Goal: Task Accomplishment & Management: Manage account settings

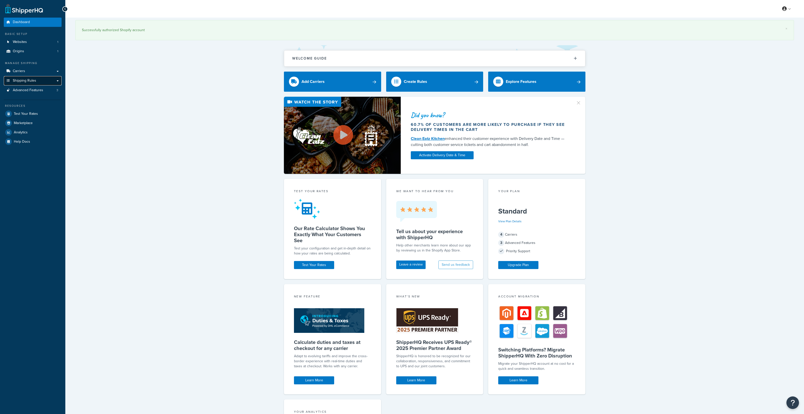
click at [39, 82] on link "Shipping Rules" at bounding box center [33, 80] width 58 height 9
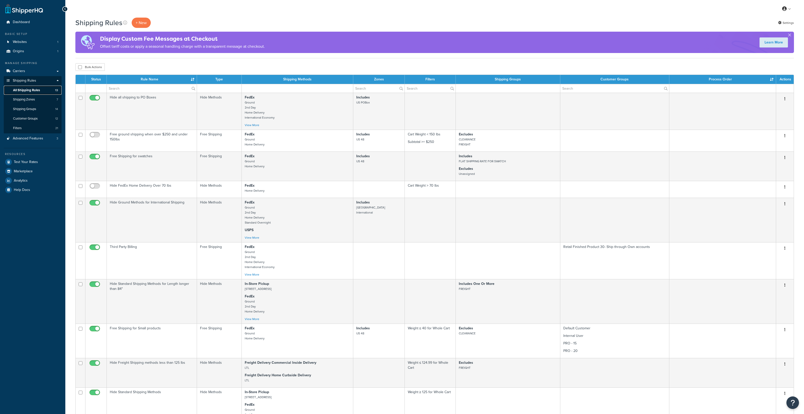
click at [39, 89] on span "All Shipping Rules" at bounding box center [26, 90] width 27 height 4
click at [33, 89] on span "All Shipping Rules" at bounding box center [26, 90] width 27 height 4
click at [31, 103] on link "Shipping Zones 7" at bounding box center [33, 99] width 58 height 9
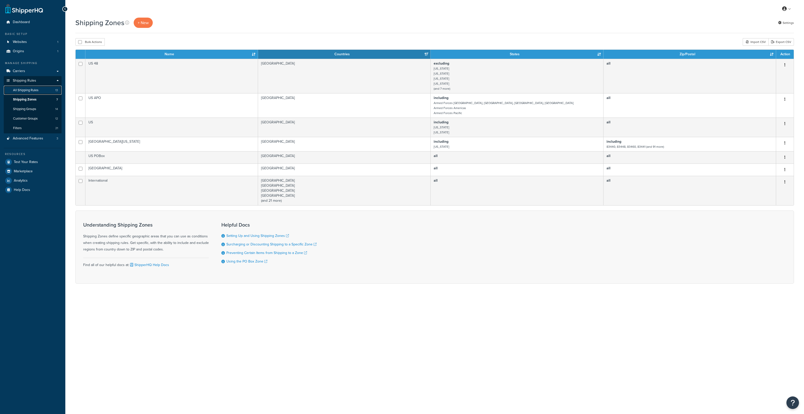
click at [32, 90] on span "All Shipping Rules" at bounding box center [25, 90] width 25 height 4
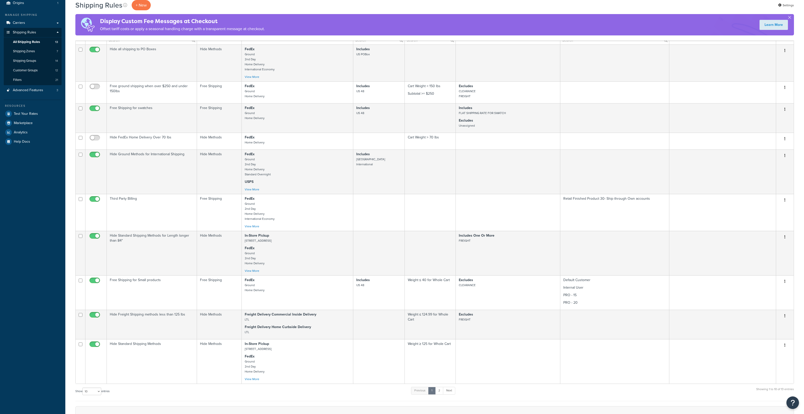
scroll to position [162, 0]
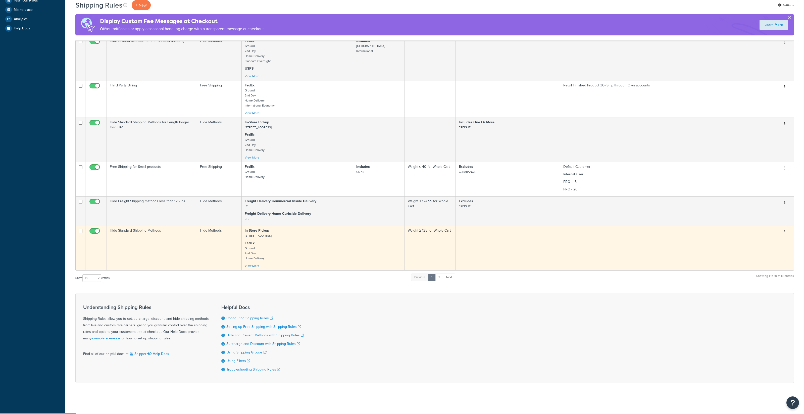
click at [174, 242] on td "Hide Standard Shipping Methods" at bounding box center [152, 248] width 90 height 44
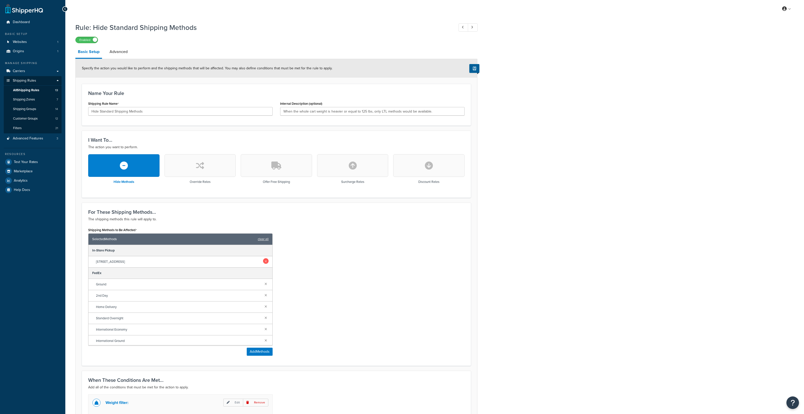
click at [265, 260] on link at bounding box center [266, 261] width 6 height 6
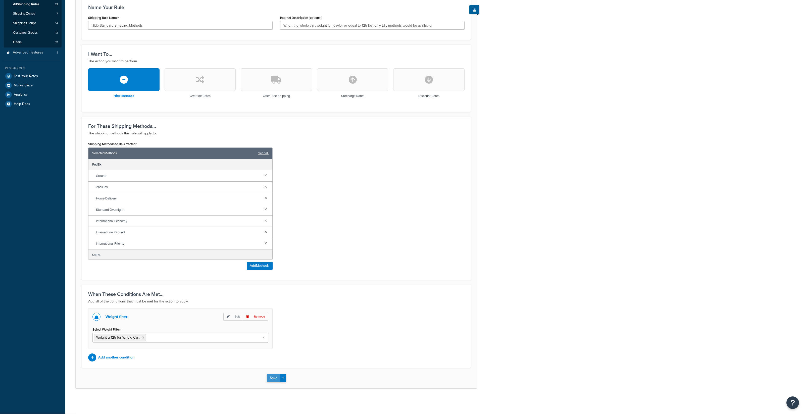
click at [274, 380] on button "Save" at bounding box center [274, 378] width 14 height 8
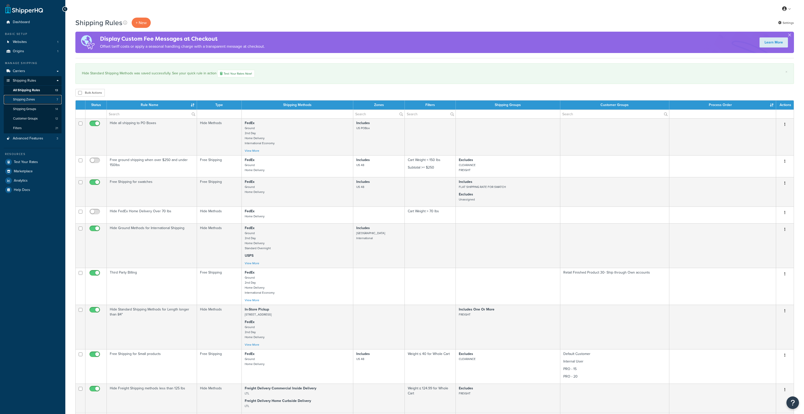
click at [31, 102] on span "Shipping Zones" at bounding box center [24, 99] width 22 height 4
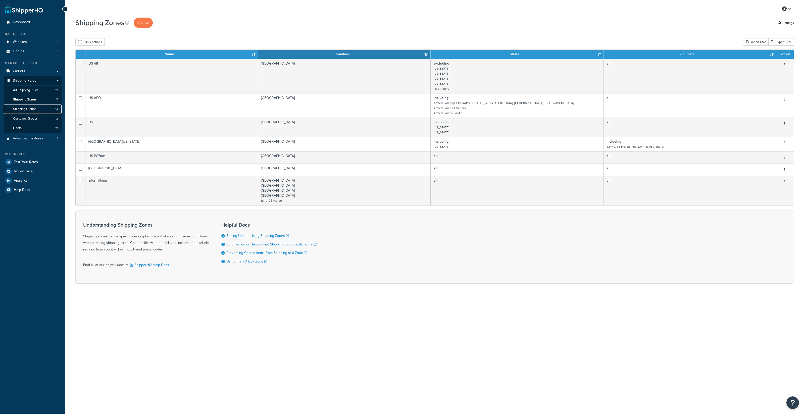
click at [32, 109] on span "Shipping Groups" at bounding box center [24, 109] width 23 height 4
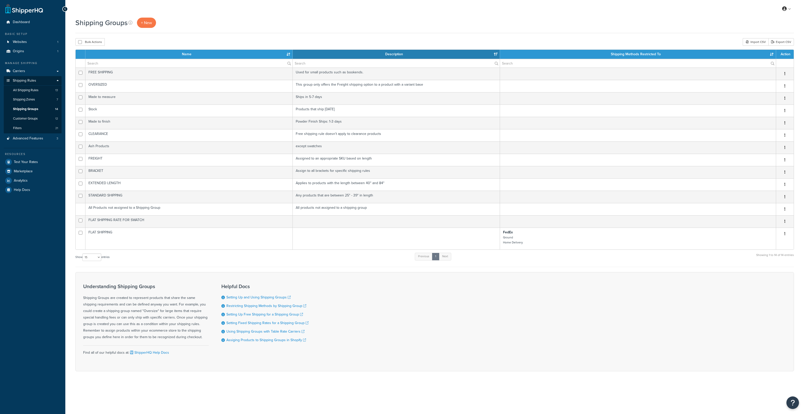
select select "15"
click at [22, 128] on link "Filters 21" at bounding box center [33, 128] width 58 height 9
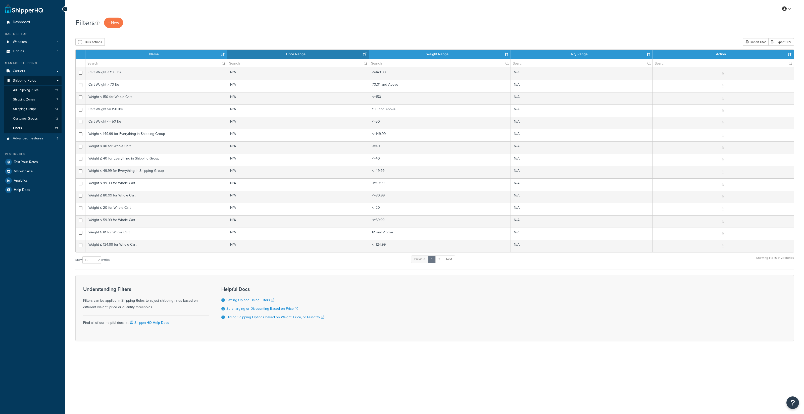
select select "15"
click at [30, 72] on link "Carriers" at bounding box center [33, 71] width 58 height 9
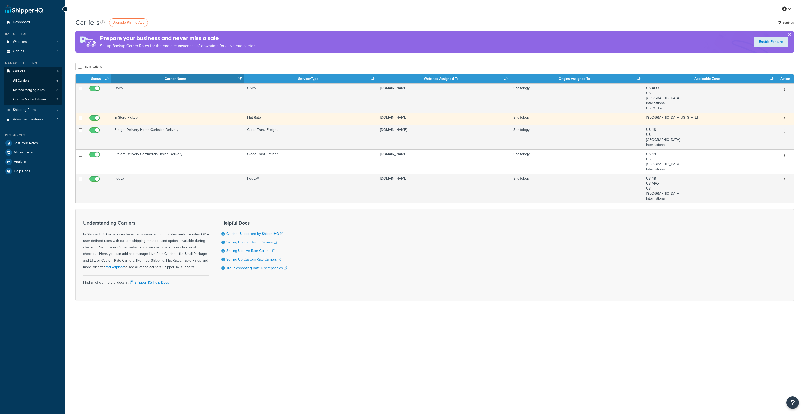
click at [163, 117] on td "In-Store Pickup" at bounding box center [177, 119] width 133 height 12
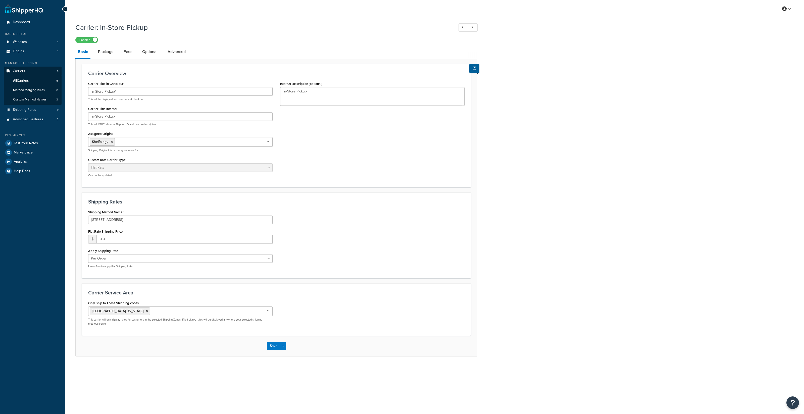
select select "flat"
click at [110, 311] on span "South East Idaho" at bounding box center [118, 311] width 52 height 5
click at [161, 312] on input "Only Ship to These Shipping Zones" at bounding box center [173, 311] width 44 height 6
click at [31, 112] on link "Shipping Rules" at bounding box center [33, 109] width 58 height 9
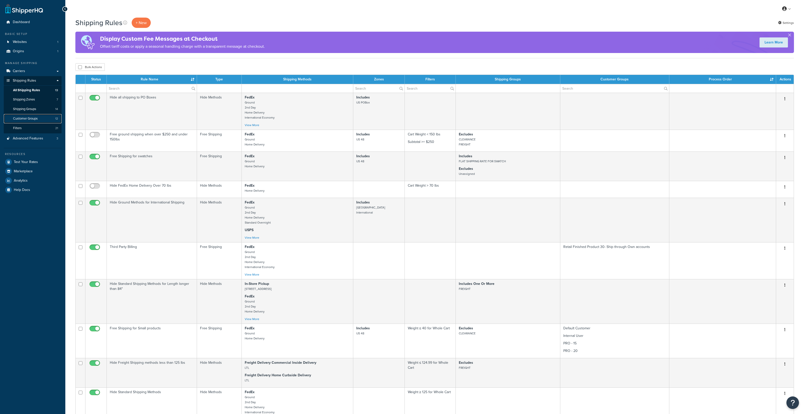
click at [49, 119] on link "Customer Groups 12" at bounding box center [33, 118] width 58 height 9
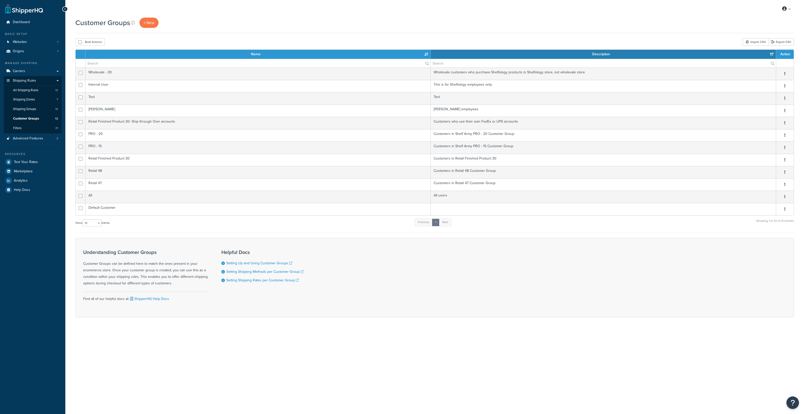
select select "15"
click at [38, 108] on link "Shipping Groups 14" at bounding box center [33, 109] width 58 height 9
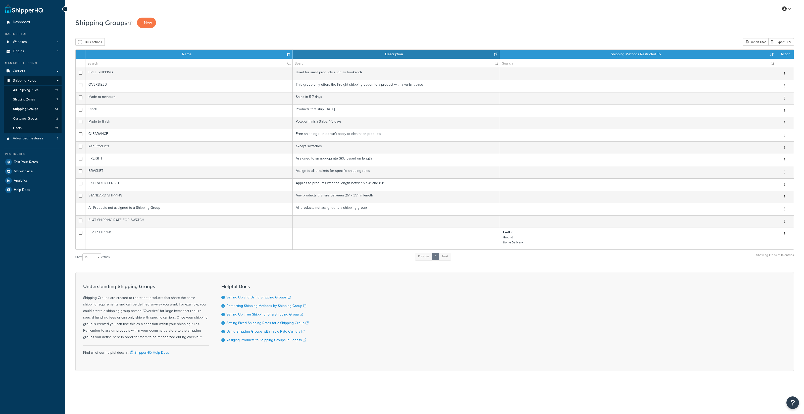
select select "15"
click at [30, 99] on span "Shipping Zones" at bounding box center [24, 99] width 22 height 4
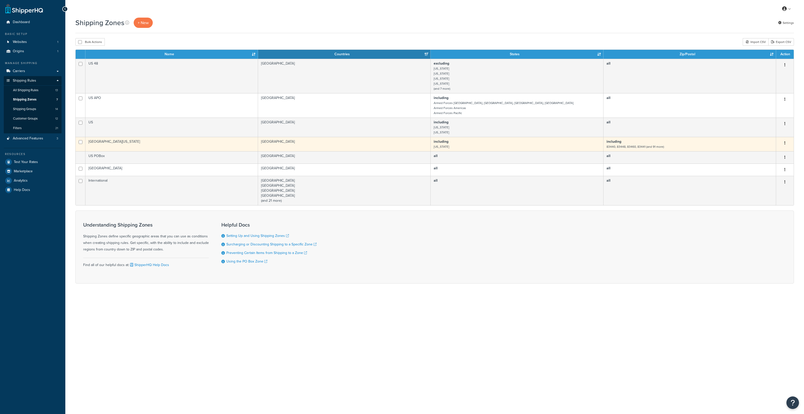
click at [162, 143] on td "[GEOGRAPHIC_DATA][US_STATE]" at bounding box center [171, 144] width 173 height 14
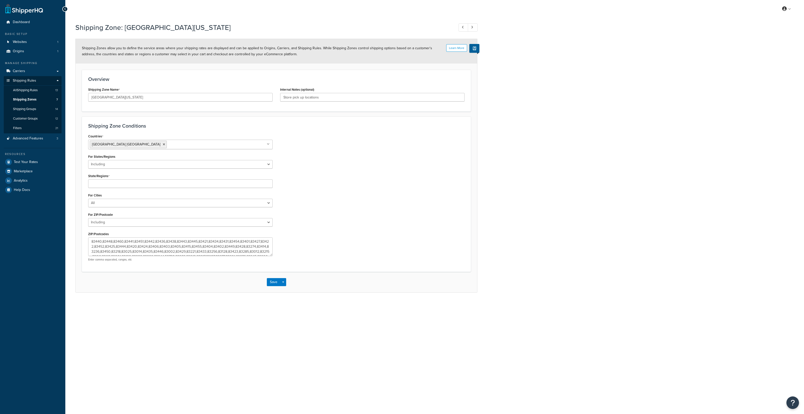
select select "including"
click at [155, 321] on div "My Profile Billing Global Settings Contact Us Logout Shipping Zone: South East …" at bounding box center [434, 207] width 739 height 414
click at [28, 25] on link "Dashboard" at bounding box center [33, 22] width 58 height 9
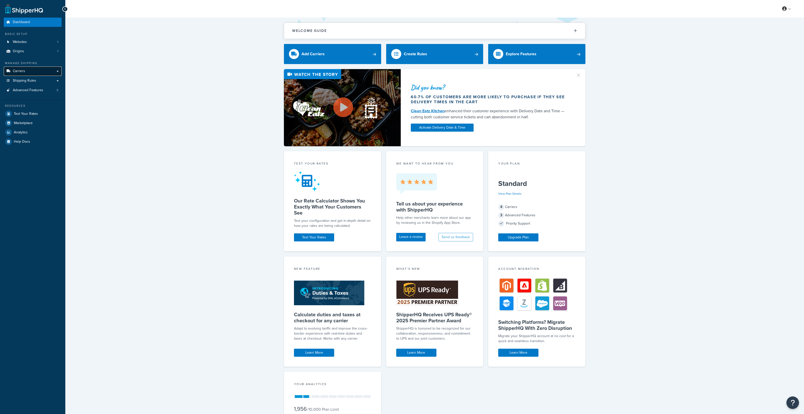
click at [28, 72] on link "Carriers" at bounding box center [33, 71] width 58 height 9
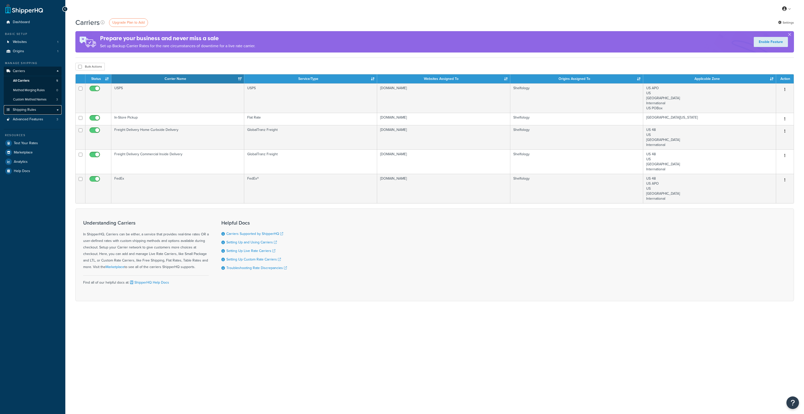
click at [58, 110] on link "Shipping Rules" at bounding box center [33, 109] width 58 height 9
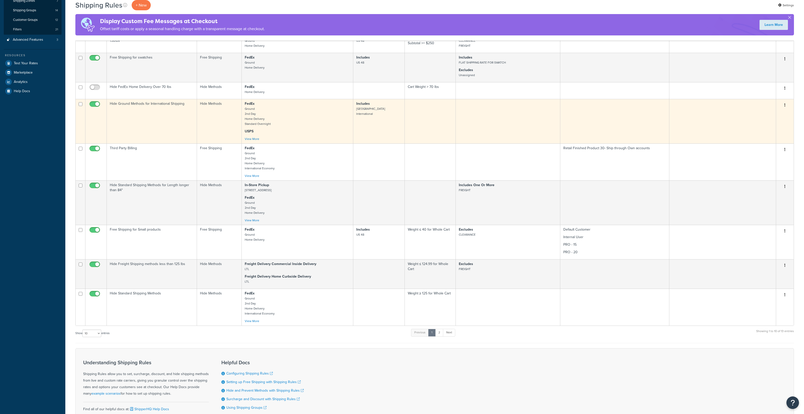
scroll to position [98, 0]
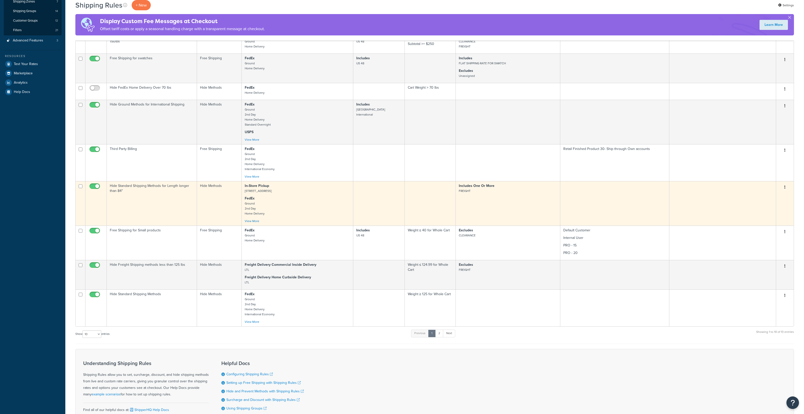
click at [183, 206] on td "Hide Standard Shipping Methods for Length longer than 84"" at bounding box center [152, 203] width 90 height 44
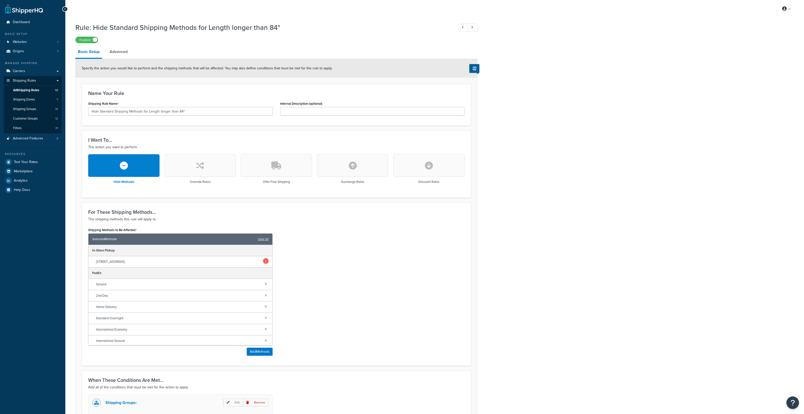
click at [267, 261] on link at bounding box center [266, 261] width 6 height 6
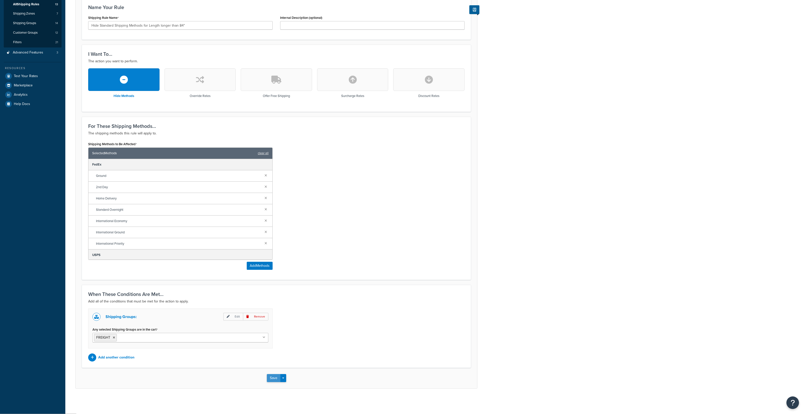
click at [271, 380] on button "Save" at bounding box center [274, 378] width 14 height 8
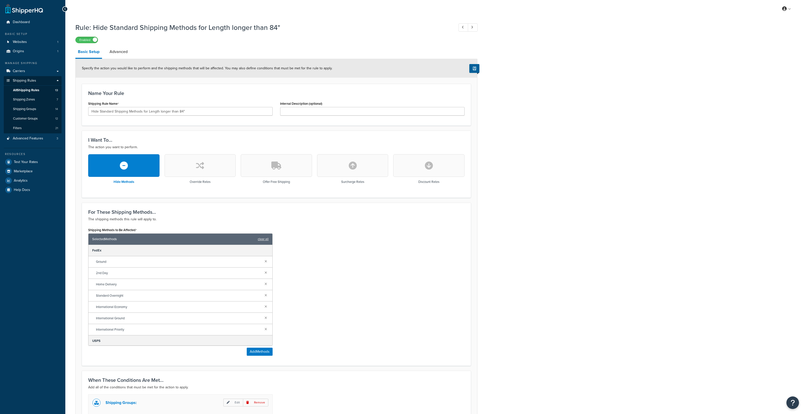
scroll to position [86, 0]
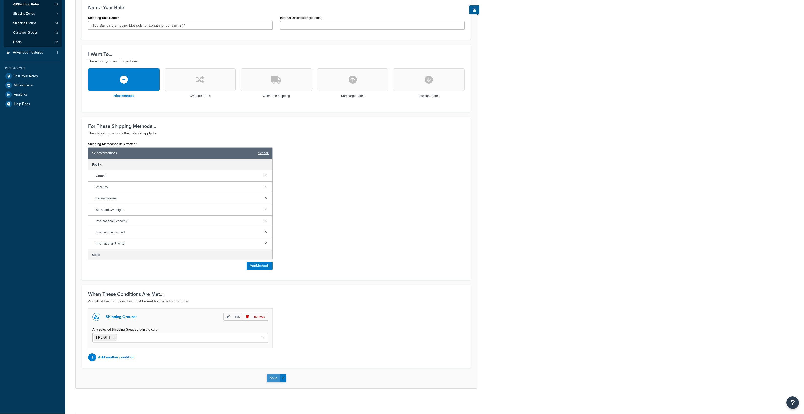
click at [271, 379] on button "Save" at bounding box center [274, 378] width 14 height 8
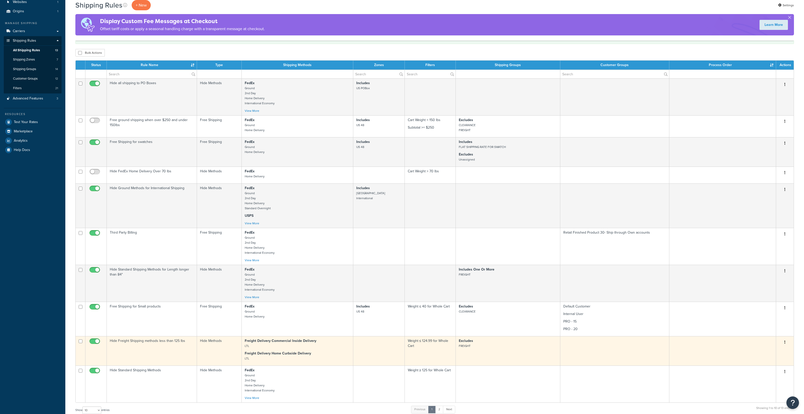
scroll to position [172, 0]
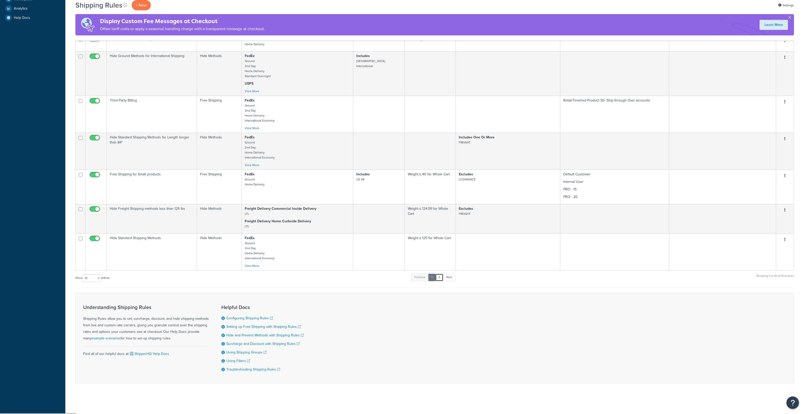
click at [440, 278] on link "2" at bounding box center [439, 278] width 8 height 8
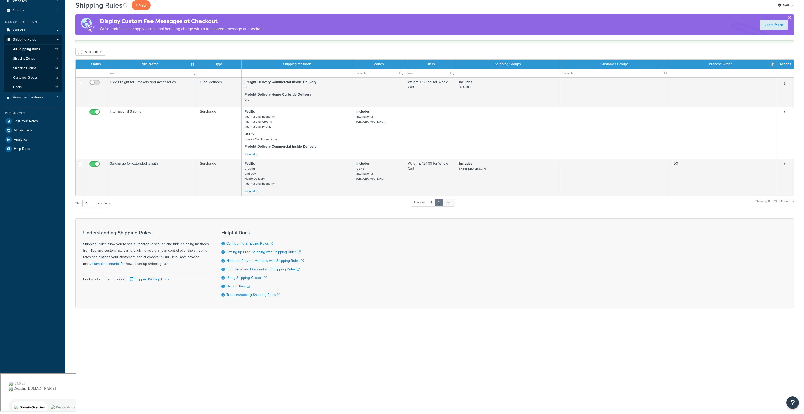
scroll to position [0, 0]
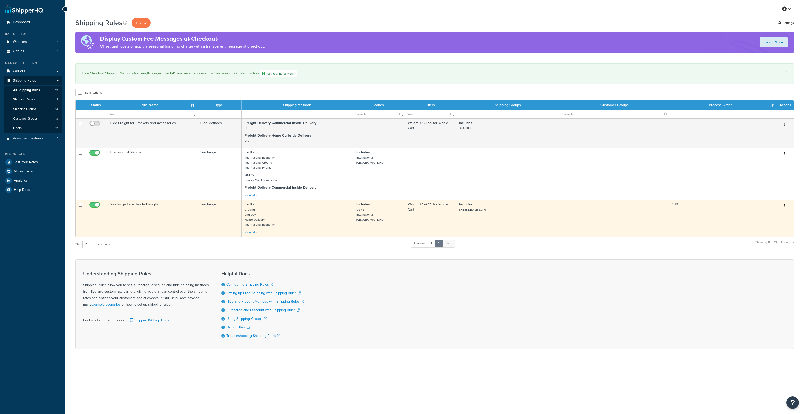
click at [161, 229] on td "Surcharge for extended length" at bounding box center [152, 218] width 90 height 37
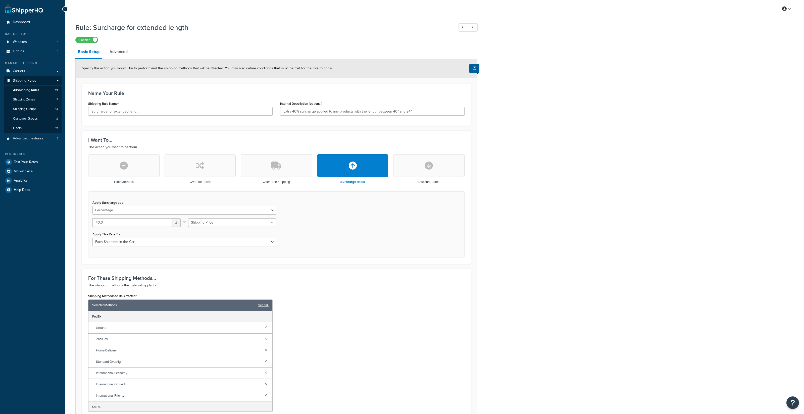
select select "PERCENTAGE"
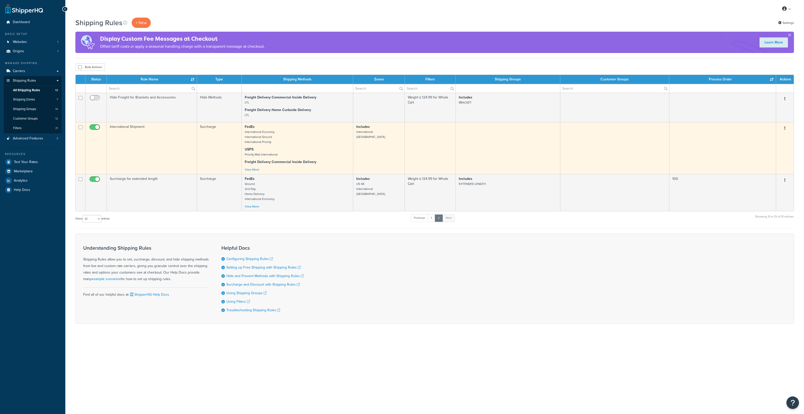
click at [152, 151] on td "International Shipment" at bounding box center [152, 148] width 90 height 52
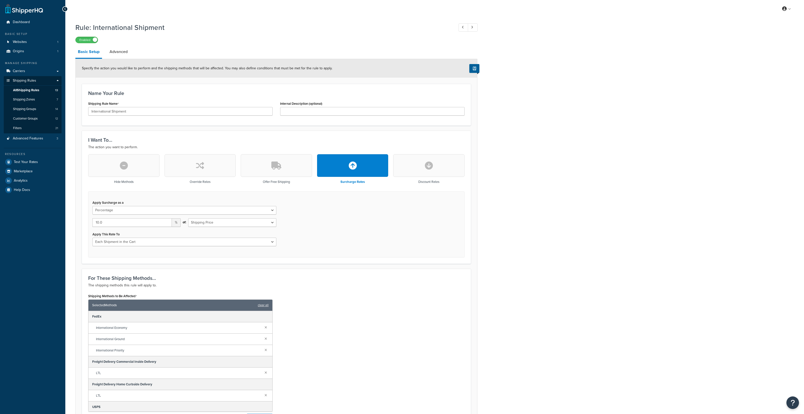
select select "PERCENTAGE"
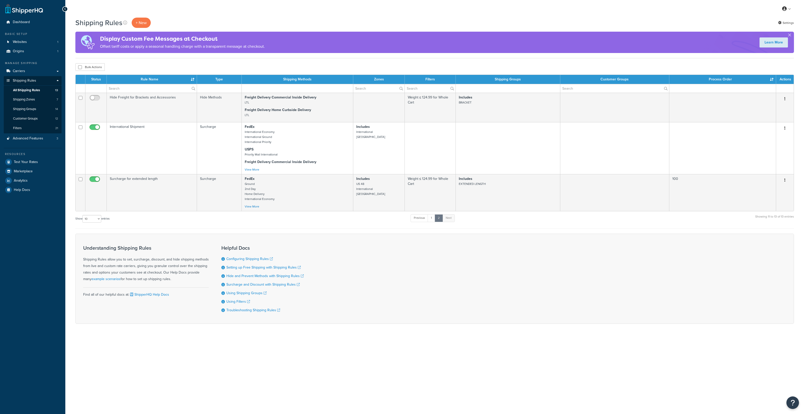
click at [168, 373] on div "My Profile Billing Global Settings Contact Us Logout Shipping Rules + New Setti…" at bounding box center [434, 207] width 739 height 414
